Goal: Task Accomplishment & Management: Complete application form

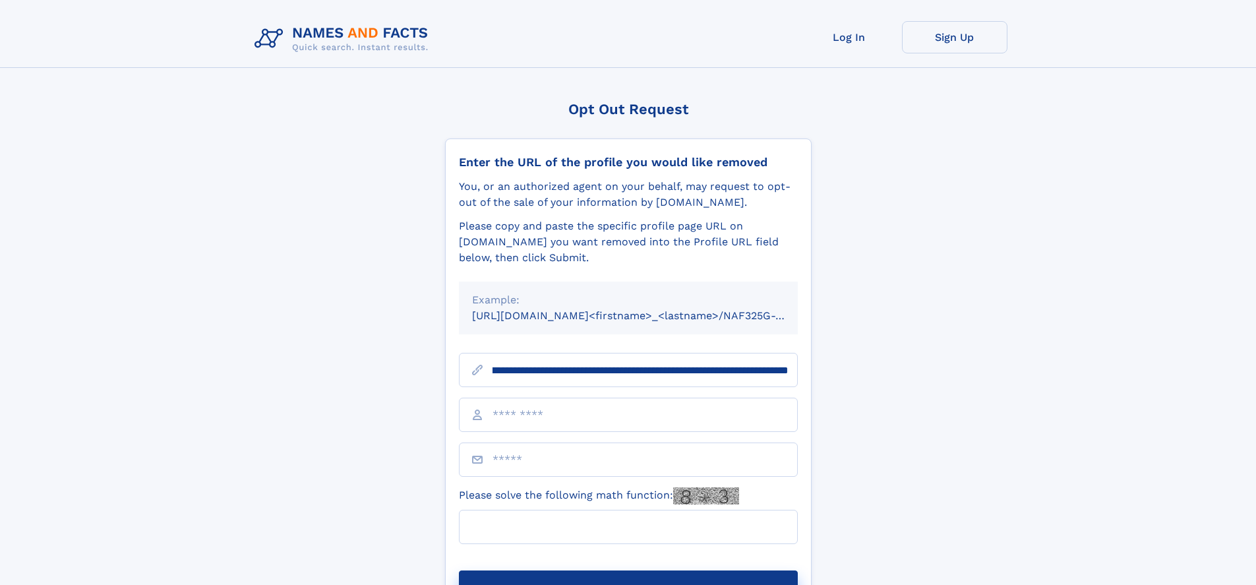
scroll to position [0, 143]
type input "**********"
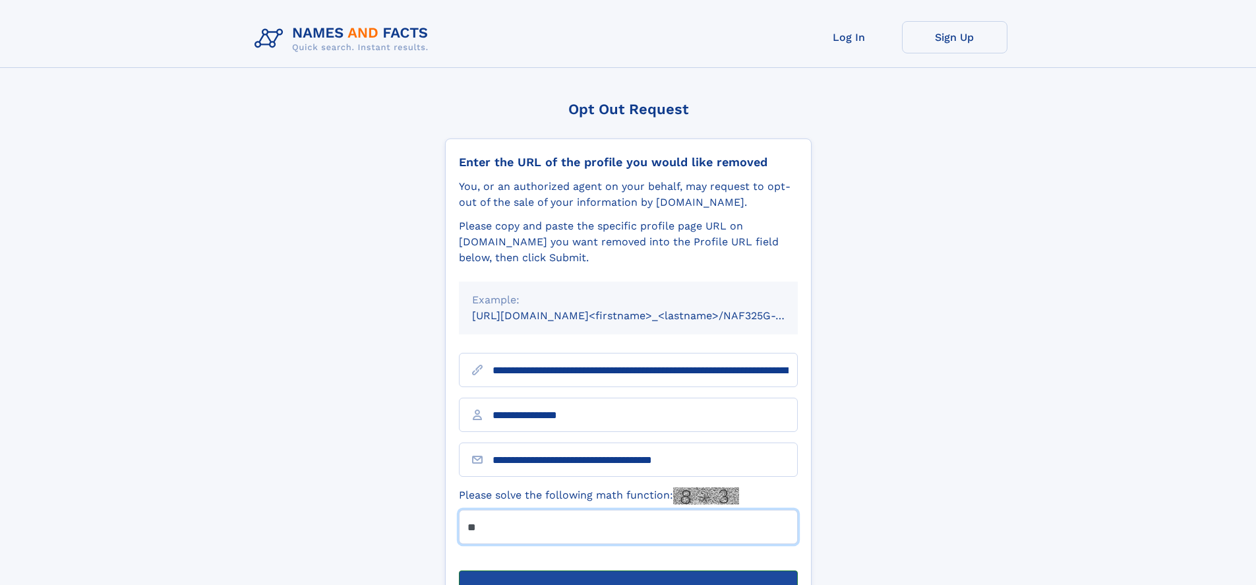
type input "**"
click at [628, 570] on button "Submit Opt Out Request" at bounding box center [628, 591] width 339 height 42
